Goal: Check status: Check status

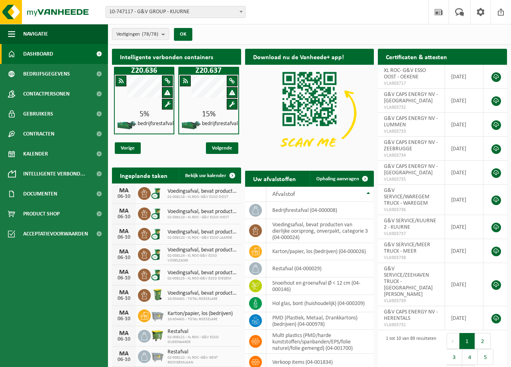
click at [241, 12] on b at bounding box center [241, 12] width 3 height 2
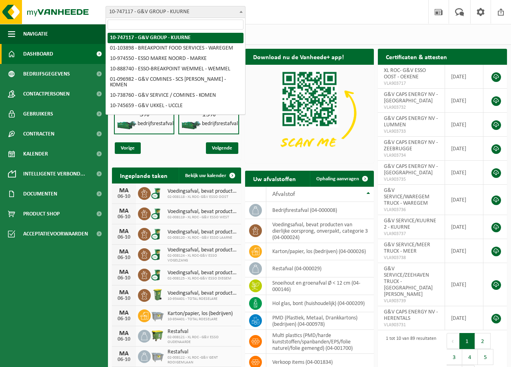
click at [152, 25] on input "search" at bounding box center [176, 25] width 136 height 10
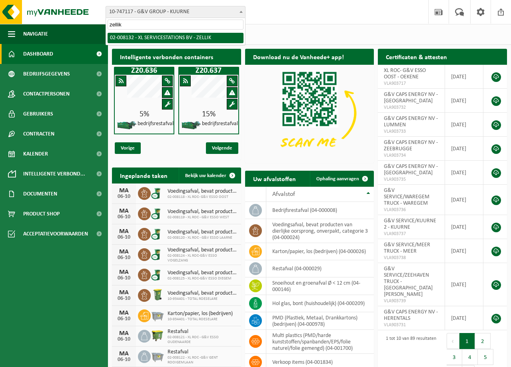
type input "zellik"
select select "1098"
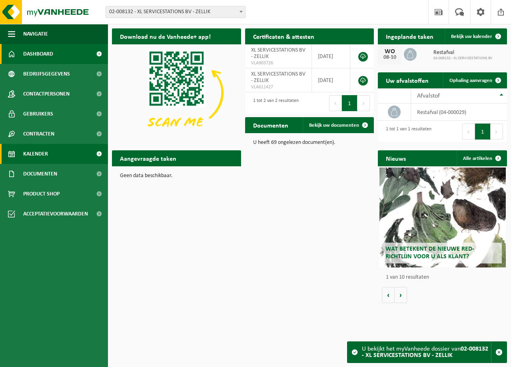
click at [49, 154] on link "Kalender" at bounding box center [54, 154] width 108 height 20
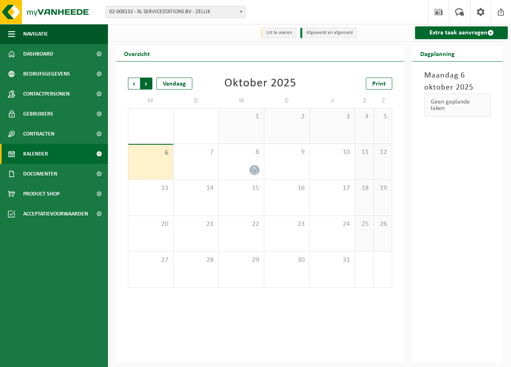
click at [132, 86] on span "Vorige" at bounding box center [134, 84] width 12 height 12
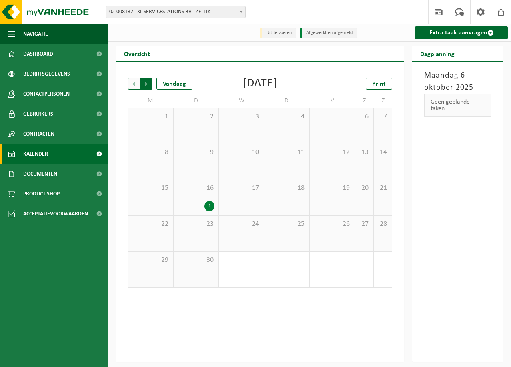
click at [138, 84] on span "Vorige" at bounding box center [134, 84] width 12 height 12
click at [145, 86] on span "Volgende" at bounding box center [146, 84] width 12 height 12
